Goal: Use online tool/utility: Utilize a website feature to perform a specific function

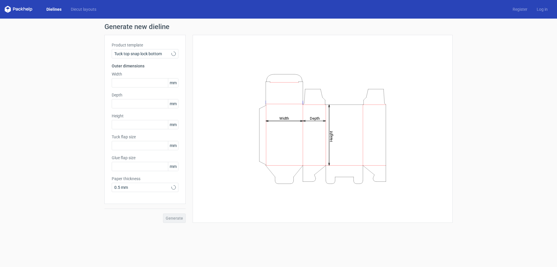
type input "15"
type input "10"
click at [176, 51] on icon at bounding box center [174, 53] width 4 height 5
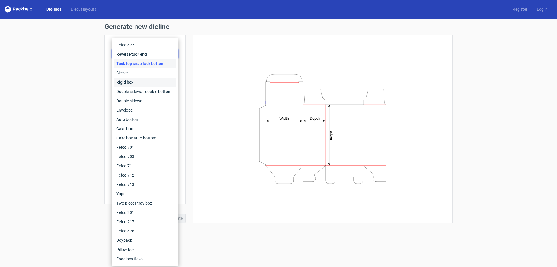
click at [135, 82] on div "Rigid box" at bounding box center [145, 82] width 62 height 9
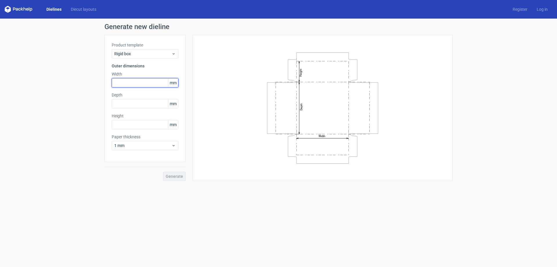
click at [135, 82] on input "text" at bounding box center [145, 82] width 67 height 9
type input "210"
click at [125, 104] on input "text" at bounding box center [145, 103] width 67 height 9
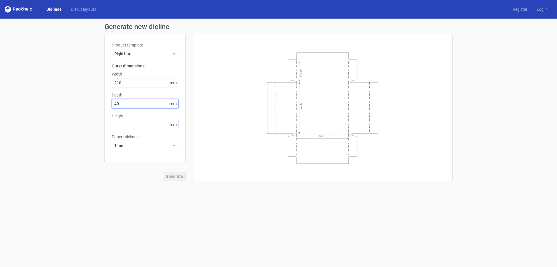
type input "40"
click at [122, 126] on input "text" at bounding box center [145, 124] width 67 height 9
type input "147"
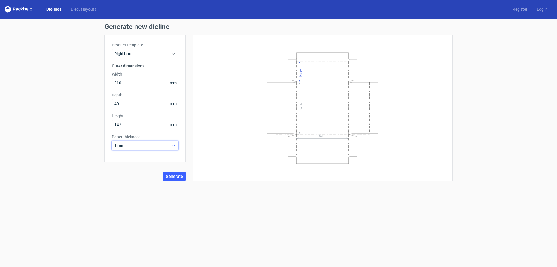
click at [175, 148] on div "1 mm" at bounding box center [145, 145] width 67 height 9
click at [129, 195] on div "3 mm" at bounding box center [145, 195] width 62 height 9
click at [175, 177] on span "Generate" at bounding box center [174, 176] width 17 height 4
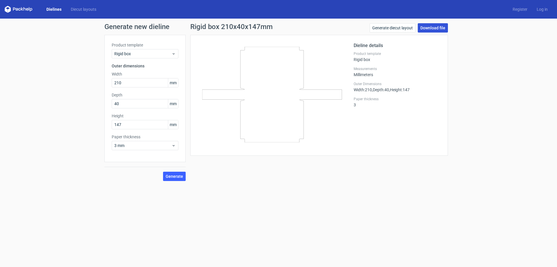
click at [433, 28] on link "Download file" at bounding box center [433, 27] width 30 height 9
click at [168, 54] on span "Rigid box" at bounding box center [142, 54] width 57 height 6
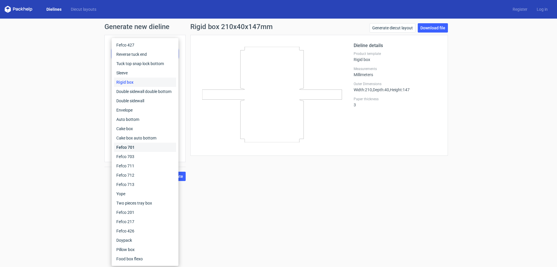
click at [141, 150] on div "Fefco 701" at bounding box center [145, 147] width 62 height 9
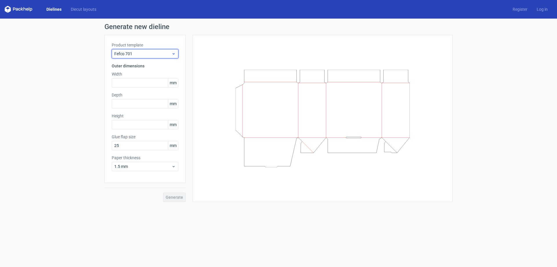
click at [155, 57] on div "Fefco 701" at bounding box center [145, 53] width 67 height 9
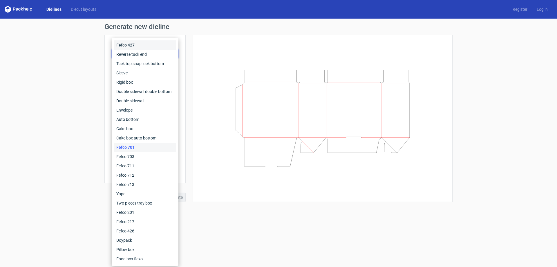
click at [134, 43] on div "Fefco 427" at bounding box center [145, 44] width 62 height 9
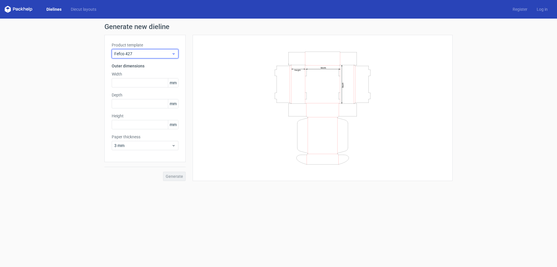
click at [149, 54] on span "Fefco 427" at bounding box center [142, 54] width 57 height 6
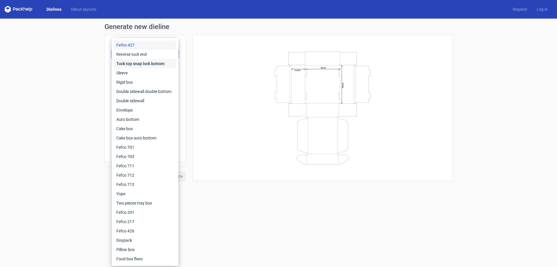
click at [140, 66] on div "Tuck top snap lock bottom" at bounding box center [145, 63] width 62 height 9
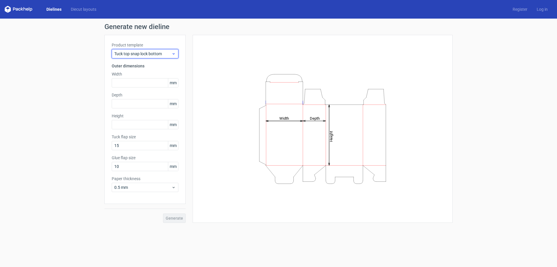
click at [170, 55] on span "Tuck top snap lock bottom" at bounding box center [142, 54] width 57 height 6
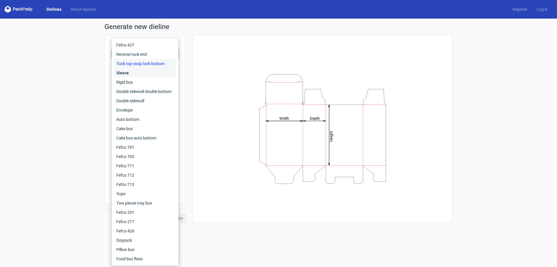
click at [144, 76] on div "Sleeve" at bounding box center [145, 72] width 62 height 9
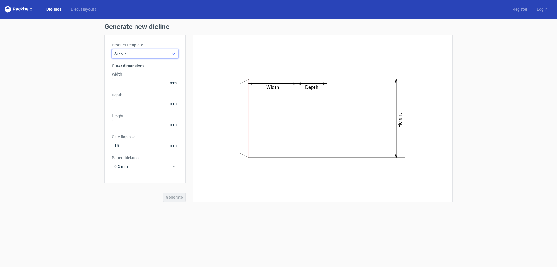
click at [173, 56] on icon at bounding box center [174, 53] width 4 height 5
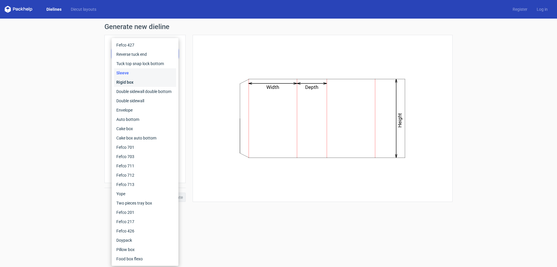
click at [149, 80] on div "Rigid box" at bounding box center [145, 82] width 62 height 9
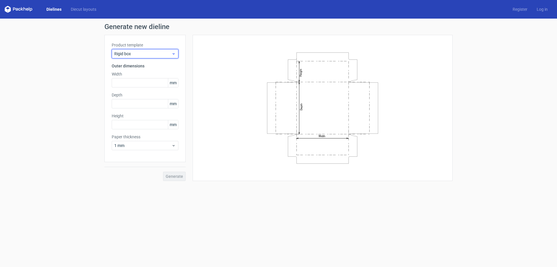
click at [170, 53] on span "Rigid box" at bounding box center [142, 54] width 57 height 6
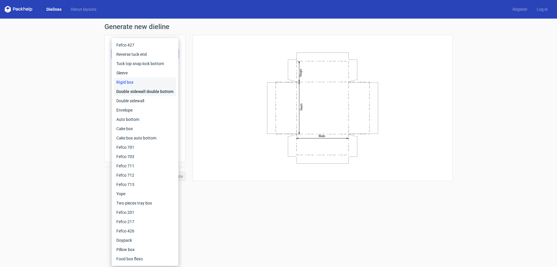
click at [141, 89] on div "Double sidewall double bottom" at bounding box center [145, 91] width 62 height 9
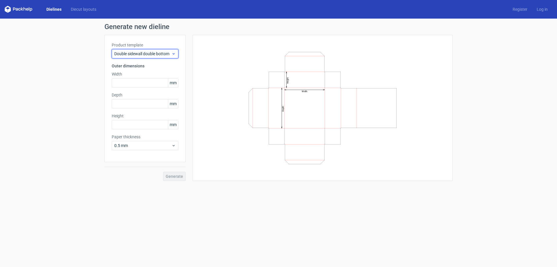
click at [171, 54] on span "Double sidewall double bottom" at bounding box center [142, 54] width 57 height 6
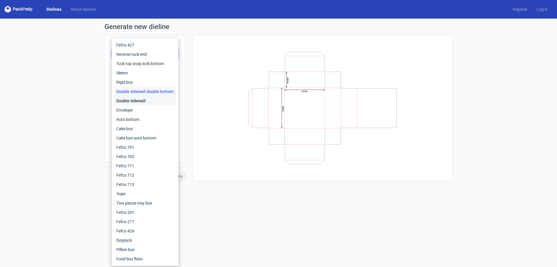
click at [138, 101] on div "Double sidewall" at bounding box center [145, 100] width 62 height 9
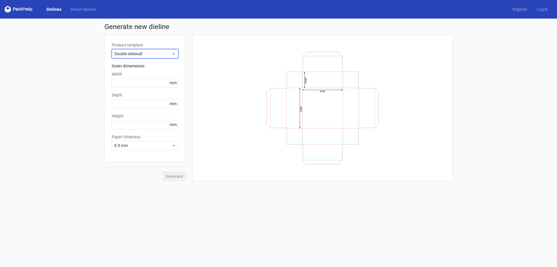
click at [176, 53] on icon at bounding box center [174, 53] width 4 height 5
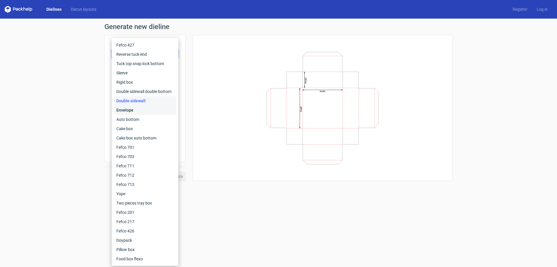
click at [148, 108] on div "Envelope" at bounding box center [145, 109] width 62 height 9
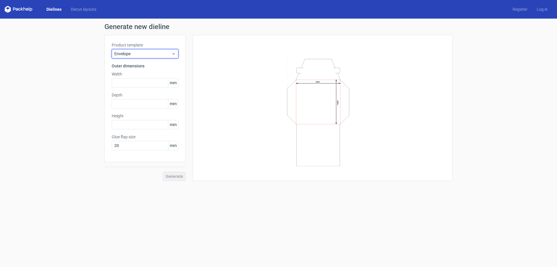
click at [173, 54] on icon at bounding box center [174, 53] width 4 height 5
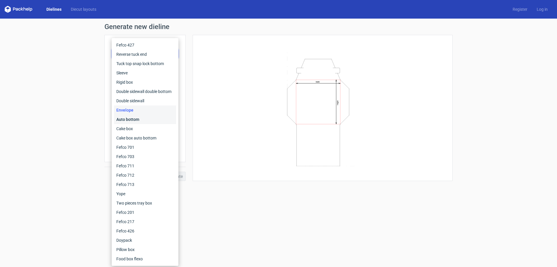
click at [133, 119] on div "Auto bottom" at bounding box center [145, 119] width 62 height 9
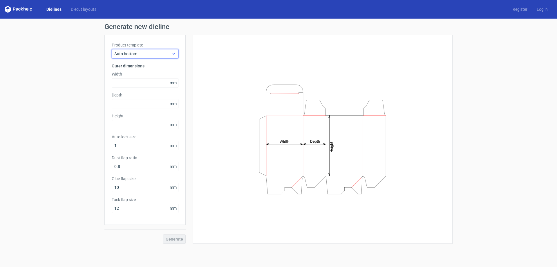
click at [174, 54] on icon at bounding box center [174, 53] width 4 height 5
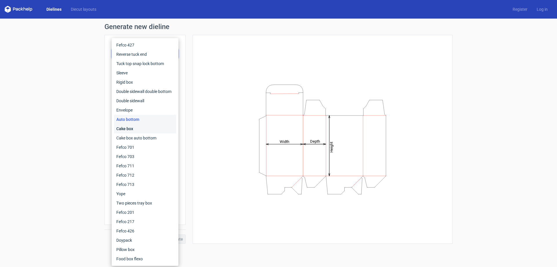
click at [145, 132] on div "Cake box" at bounding box center [145, 128] width 62 height 9
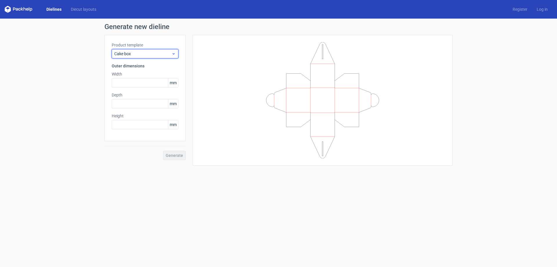
click at [174, 55] on icon at bounding box center [174, 53] width 4 height 5
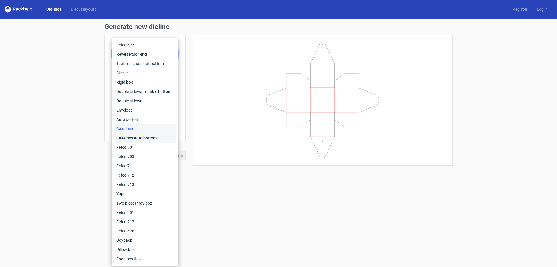
click at [138, 138] on div "Cake box auto bottom" at bounding box center [145, 137] width 62 height 9
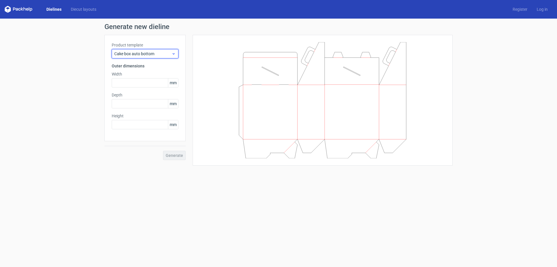
click at [173, 56] on div "Cake box auto bottom" at bounding box center [145, 53] width 67 height 9
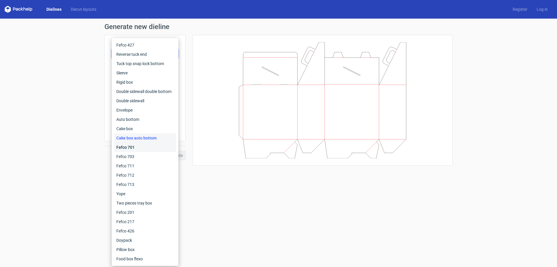
click at [144, 149] on div "Fefco 701" at bounding box center [145, 147] width 62 height 9
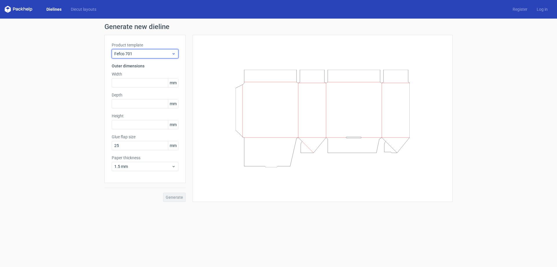
click at [175, 55] on icon at bounding box center [174, 53] width 4 height 5
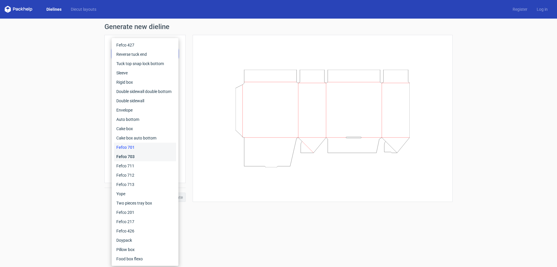
click at [140, 156] on div "Fefco 703" at bounding box center [145, 156] width 62 height 9
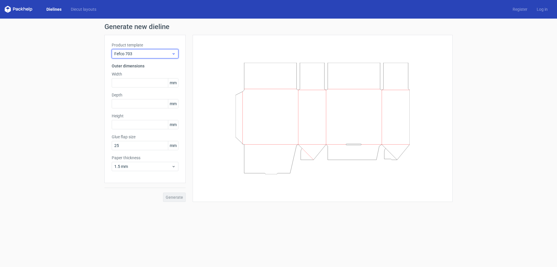
click at [173, 55] on icon at bounding box center [174, 53] width 4 height 5
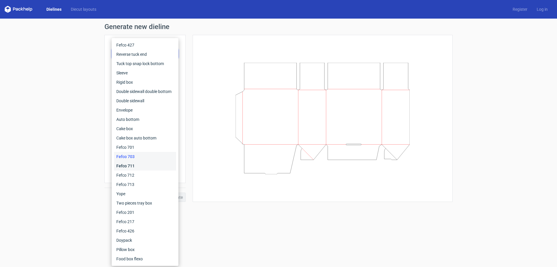
click at [131, 163] on div "Fefco 711" at bounding box center [145, 165] width 62 height 9
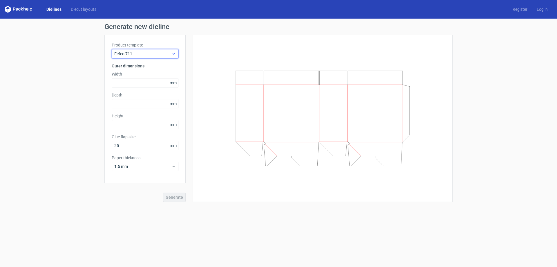
click at [174, 52] on icon at bounding box center [174, 53] width 4 height 5
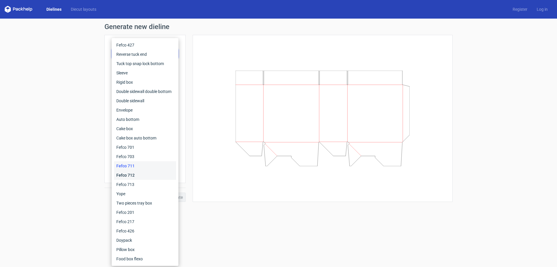
click at [133, 174] on div "Fefco 712" at bounding box center [145, 174] width 62 height 9
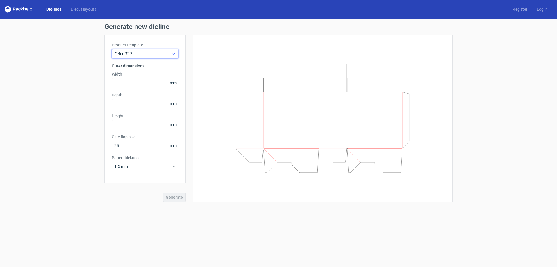
click at [176, 55] on div "Fefco 712" at bounding box center [145, 53] width 67 height 9
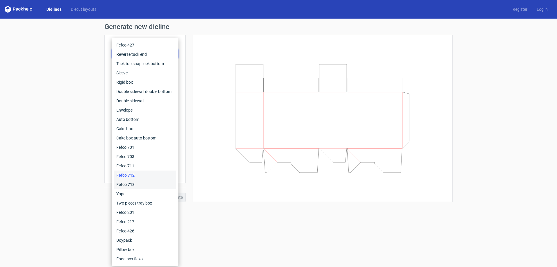
click at [145, 183] on div "Fefco 713" at bounding box center [145, 184] width 62 height 9
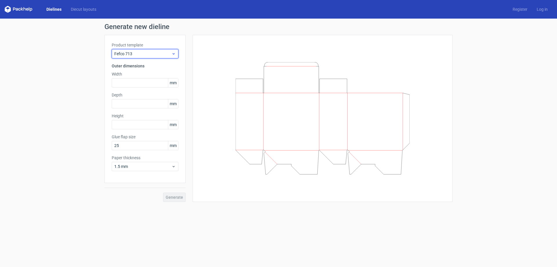
click at [170, 53] on span "Fefco 713" at bounding box center [142, 54] width 57 height 6
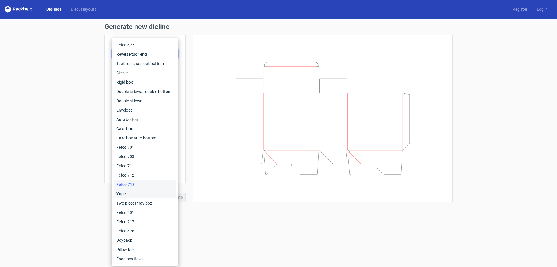
click at [121, 191] on div "Yope" at bounding box center [145, 193] width 62 height 9
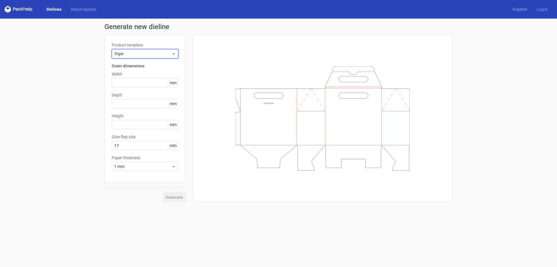
click at [173, 53] on icon at bounding box center [174, 53] width 4 height 5
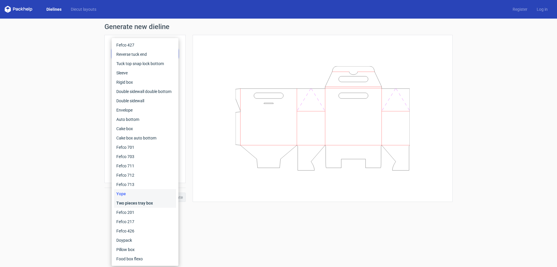
click at [135, 203] on div "Two pieces tray box" at bounding box center [145, 202] width 62 height 9
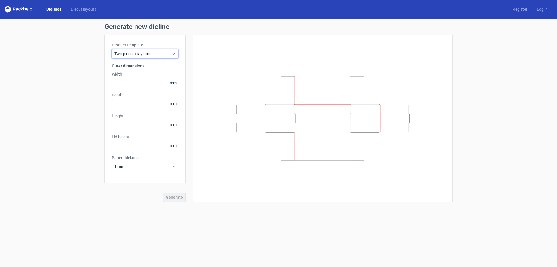
click at [174, 51] on icon at bounding box center [174, 53] width 4 height 5
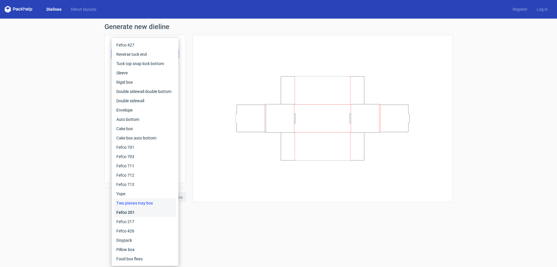
click at [139, 211] on div "Fefco 201" at bounding box center [145, 212] width 62 height 9
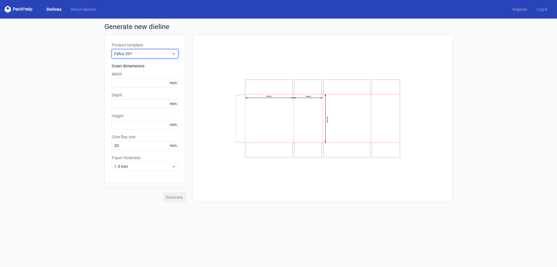
click at [173, 53] on icon at bounding box center [174, 53] width 4 height 5
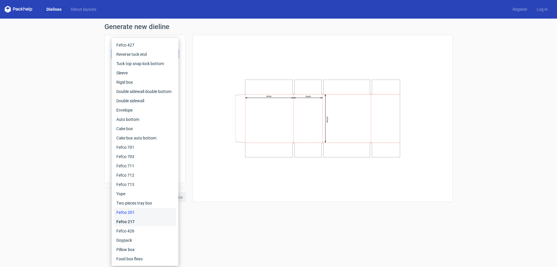
click at [135, 221] on div "Fefco 217" at bounding box center [145, 221] width 62 height 9
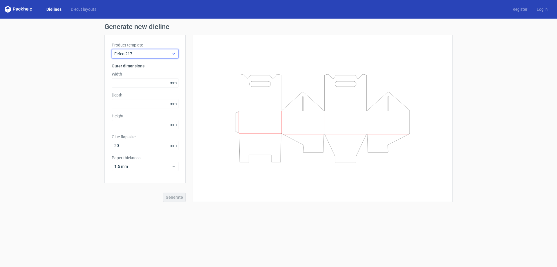
click at [172, 52] on icon at bounding box center [174, 53] width 4 height 5
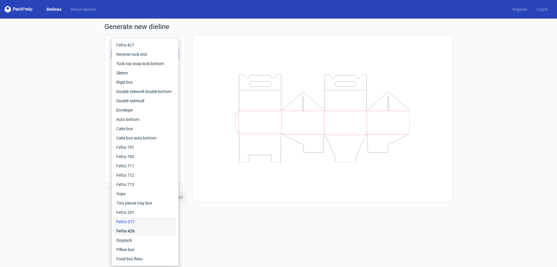
click at [127, 234] on div "Fefco 426" at bounding box center [145, 230] width 62 height 9
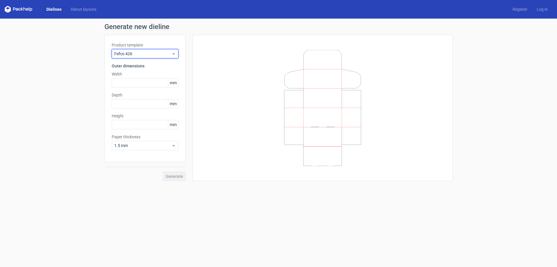
click at [172, 53] on icon at bounding box center [174, 53] width 4 height 5
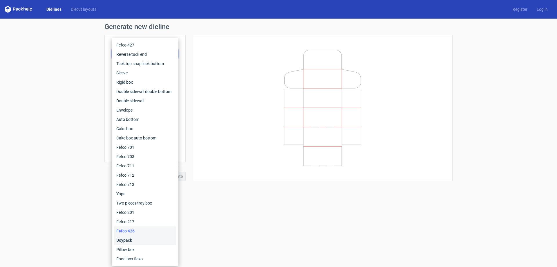
click at [133, 237] on div "Doypack" at bounding box center [145, 239] width 62 height 9
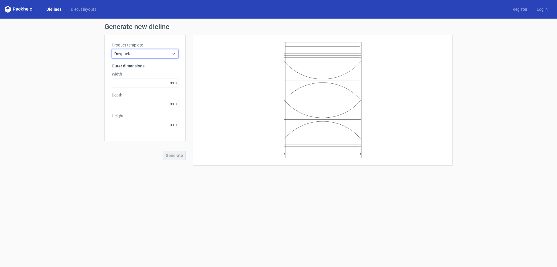
click at [175, 52] on icon at bounding box center [174, 53] width 4 height 5
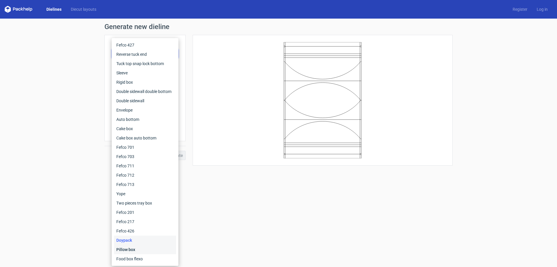
click at [141, 249] on div "Pillow box" at bounding box center [145, 249] width 62 height 9
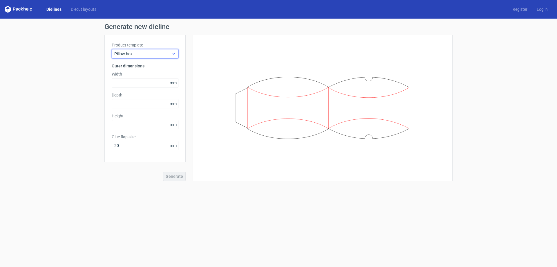
click at [175, 54] on icon at bounding box center [174, 53] width 4 height 5
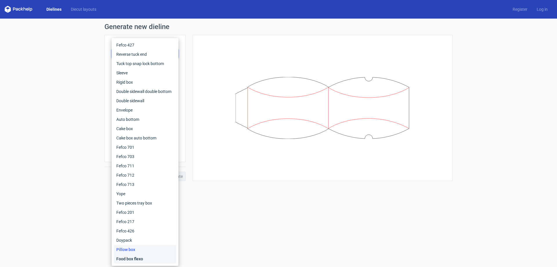
click at [140, 258] on div "Food box flexo" at bounding box center [145, 258] width 62 height 9
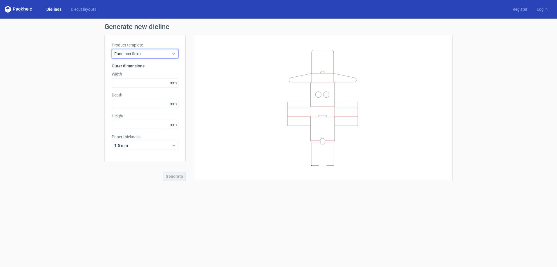
click at [174, 52] on icon at bounding box center [174, 53] width 4 height 5
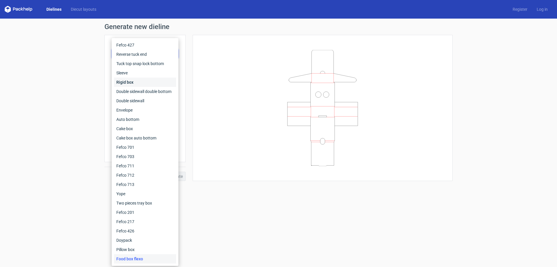
click at [129, 78] on div "Rigid box" at bounding box center [145, 82] width 62 height 9
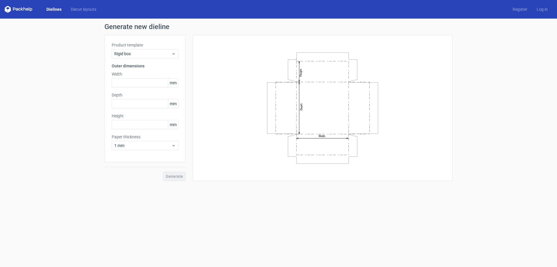
click at [174, 83] on span "mm" at bounding box center [173, 82] width 10 height 9
click at [133, 81] on input "text" at bounding box center [145, 82] width 67 height 9
type input "210"
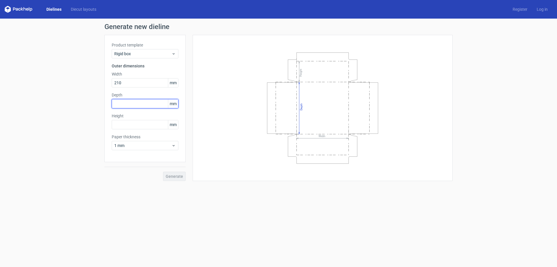
click at [130, 105] on input "text" at bounding box center [145, 103] width 67 height 9
type input "4"
type input "147"
click at [127, 123] on input "text" at bounding box center [145, 124] width 67 height 9
click at [167, 147] on div "Paper thickness 1 mm" at bounding box center [145, 142] width 67 height 16
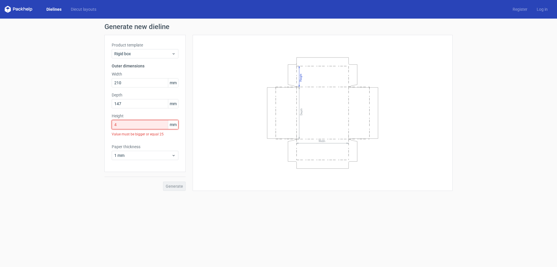
click at [160, 126] on input "4" at bounding box center [145, 124] width 67 height 9
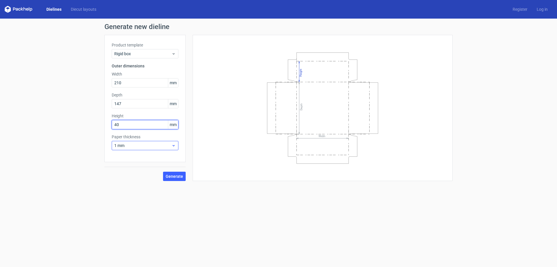
type input "40"
click at [173, 144] on icon at bounding box center [174, 145] width 4 height 5
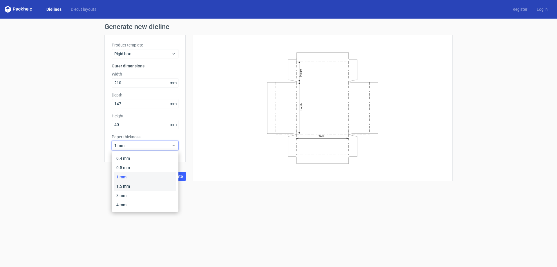
click at [124, 185] on div "1.5 mm" at bounding box center [145, 185] width 62 height 9
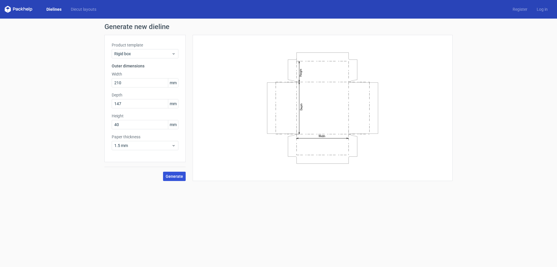
click at [176, 178] on span "Generate" at bounding box center [174, 176] width 17 height 4
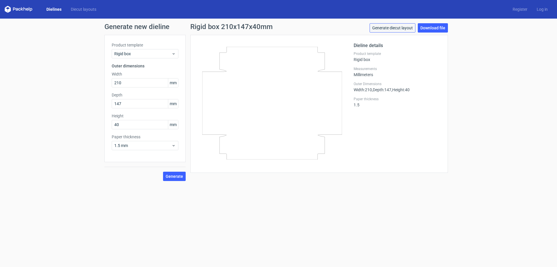
click at [401, 26] on link "Generate diecut layout" at bounding box center [393, 27] width 46 height 9
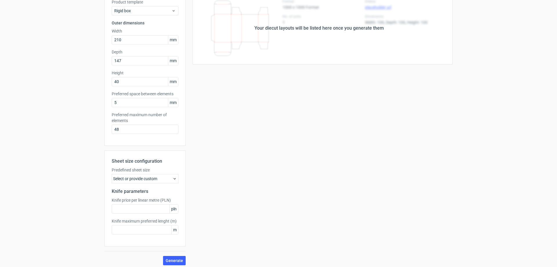
scroll to position [46, 0]
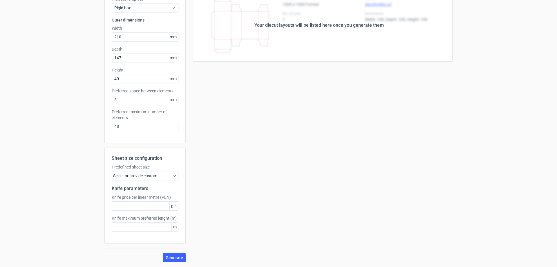
click at [168, 175] on div "Select or provide custom" at bounding box center [145, 175] width 67 height 9
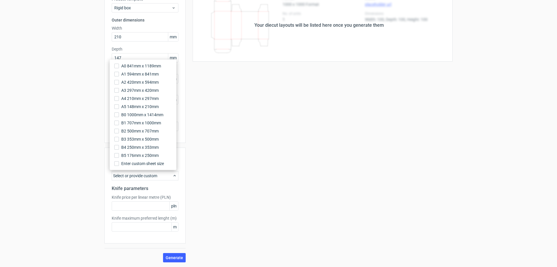
click at [168, 175] on div "Select or provide custom" at bounding box center [145, 175] width 67 height 9
click at [208, 179] on div "Your diecut layouts will be listed here once you generate them Height Depth Wid…" at bounding box center [319, 125] width 267 height 273
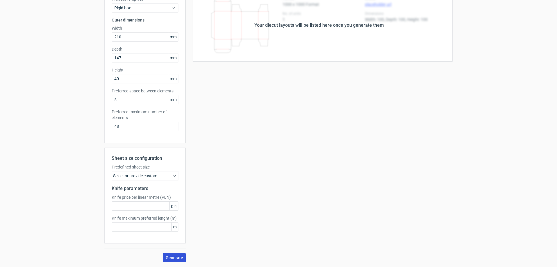
click at [177, 257] on span "Generate" at bounding box center [174, 257] width 17 height 4
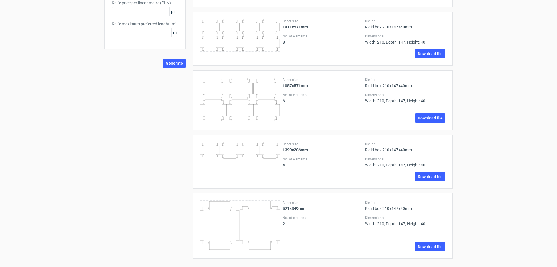
scroll to position [242, 0]
click at [422, 248] on link "Download file" at bounding box center [430, 245] width 30 height 9
